Goal: Task Accomplishment & Management: Manage account settings

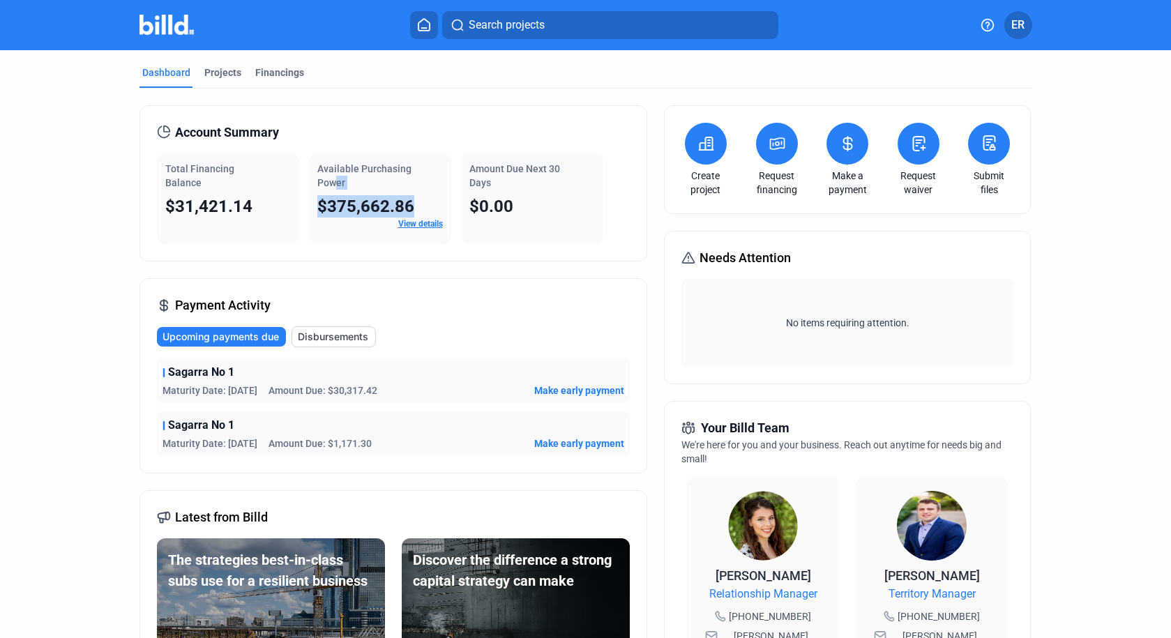
drag, startPoint x: 328, startPoint y: 184, endPoint x: 405, endPoint y: 207, distance: 80.1
click at [405, 208] on div "Available Purchasing Power $375,662.86 View details" at bounding box center [380, 198] width 142 height 91
click at [703, 148] on icon at bounding box center [705, 143] width 17 height 17
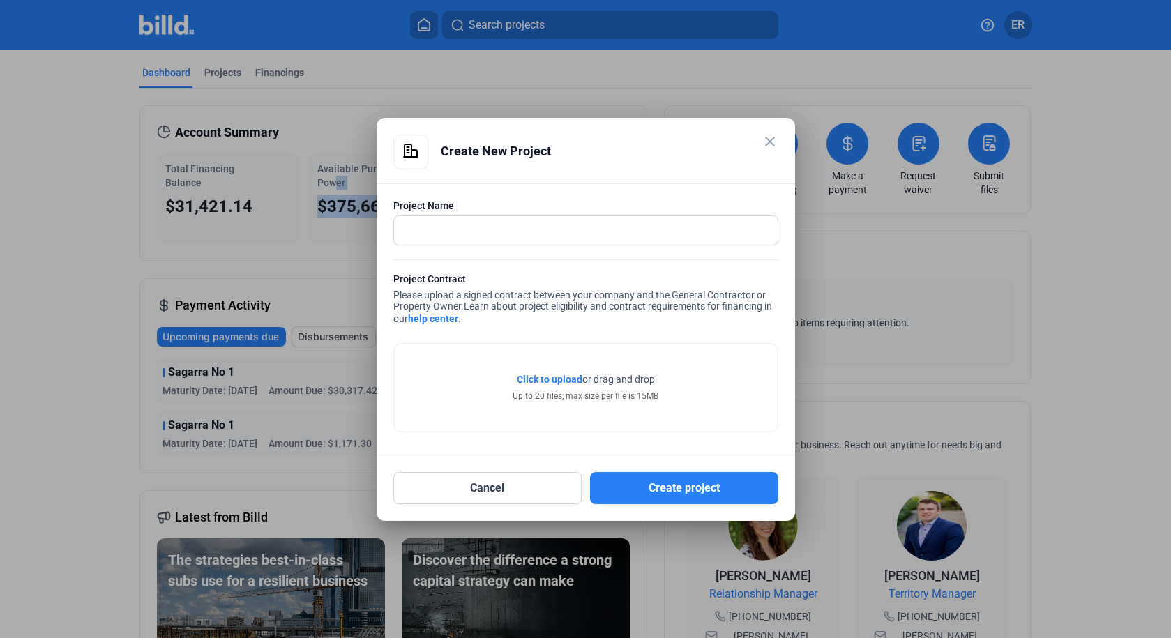
click at [775, 138] on mat-icon "close" at bounding box center [769, 141] width 17 height 17
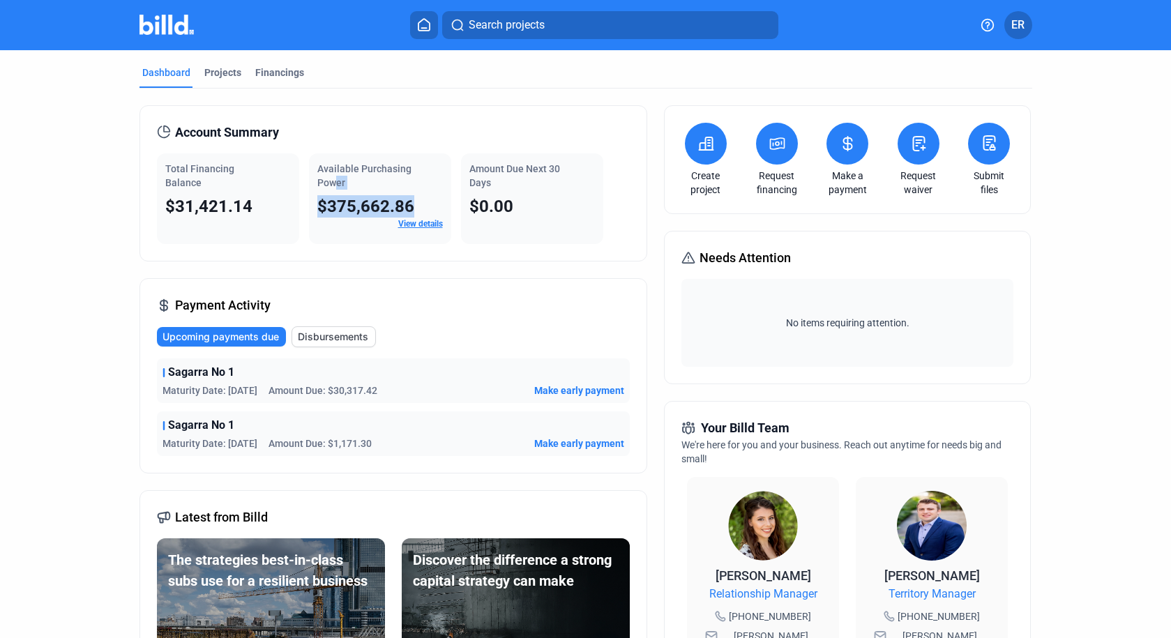
click at [527, 226] on div "Amount Due Next 30 Days $0.00" at bounding box center [532, 198] width 142 height 91
click at [187, 175] on div "Total Financing Balance" at bounding box center [227, 176] width 125 height 28
